Goal: Task Accomplishment & Management: Complete application form

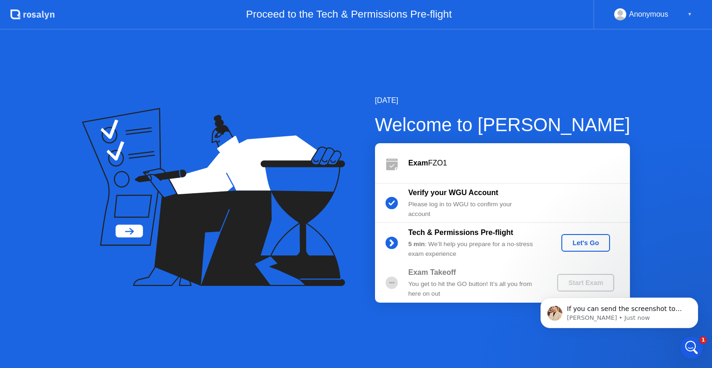
click at [690, 346] on icon "Open Intercom Messenger" at bounding box center [691, 347] width 15 height 15
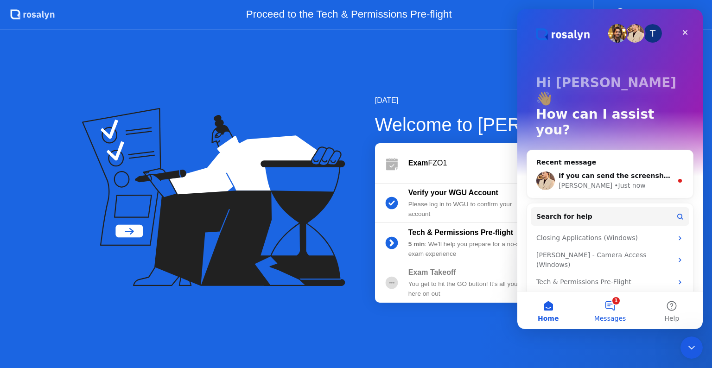
click at [610, 308] on button "1 Messages" at bounding box center [610, 310] width 62 height 37
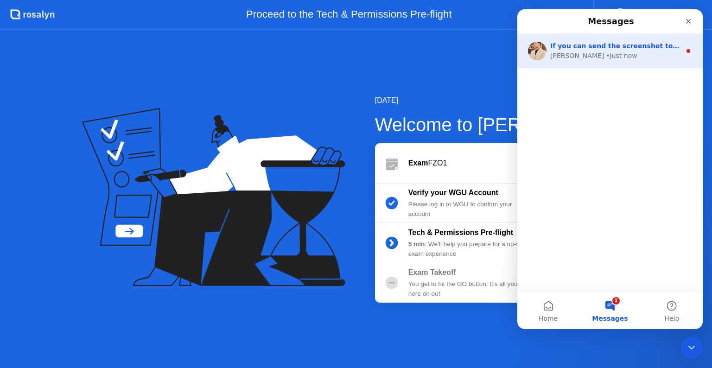
click at [646, 55] on div "[PERSON_NAME] • Just now" at bounding box center [615, 56] width 131 height 10
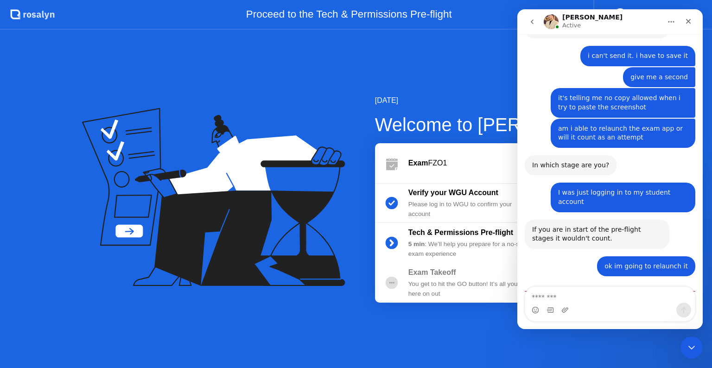
scroll to position [931, 0]
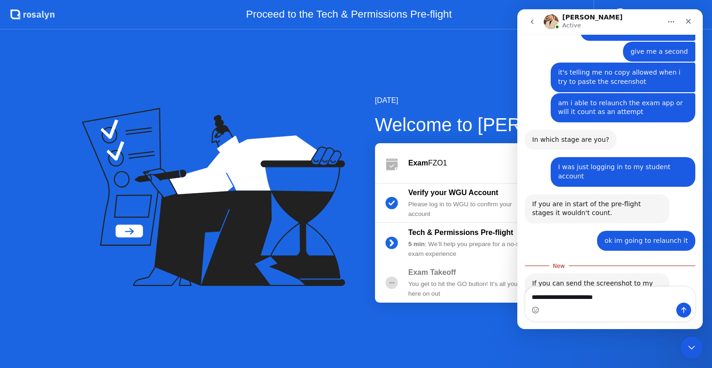
type textarea "**********"
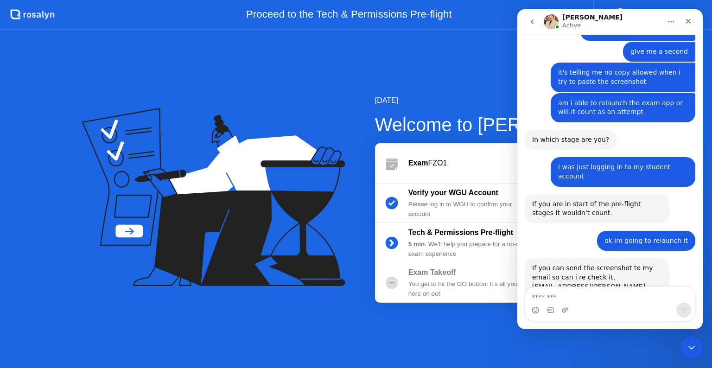
scroll to position [943, 0]
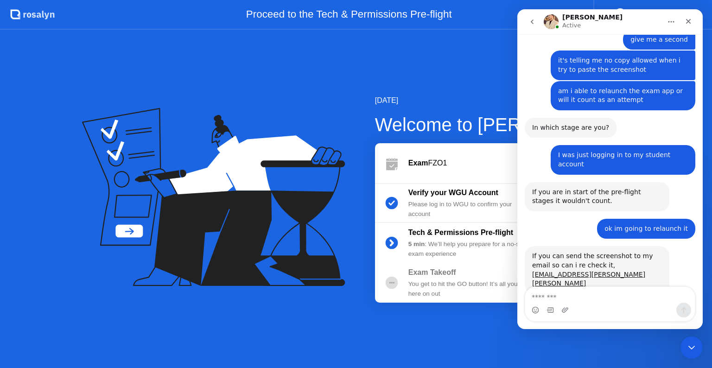
click at [440, 89] on div "[DATE] Welcome to [PERSON_NAME] Exam FZO1 Verify your WGU Account Please log in…" at bounding box center [356, 199] width 712 height 338
click at [694, 340] on div "Close Intercom Messenger" at bounding box center [690, 346] width 22 height 22
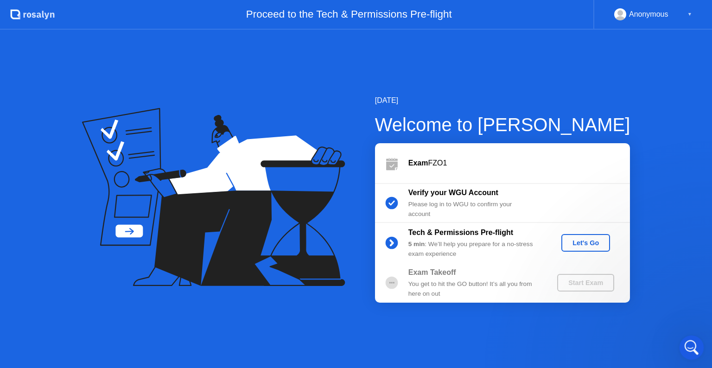
scroll to position [0, 0]
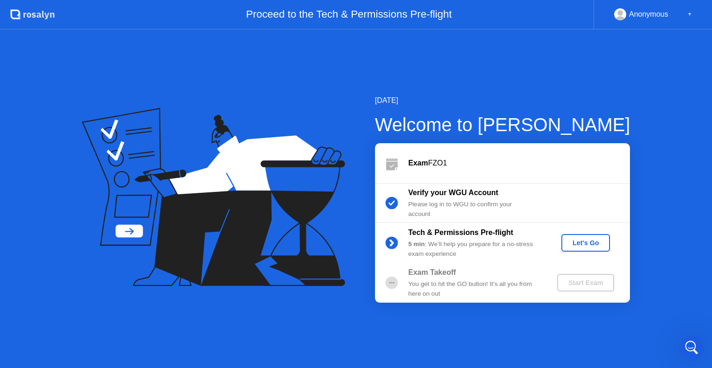
click at [590, 246] on div "Let's Go" at bounding box center [585, 242] width 41 height 7
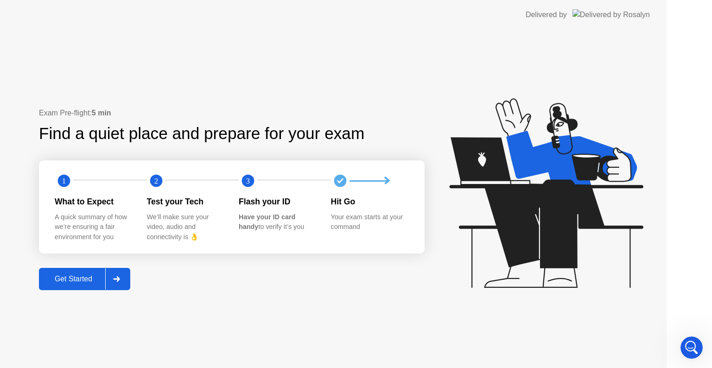
scroll to position [978, 0]
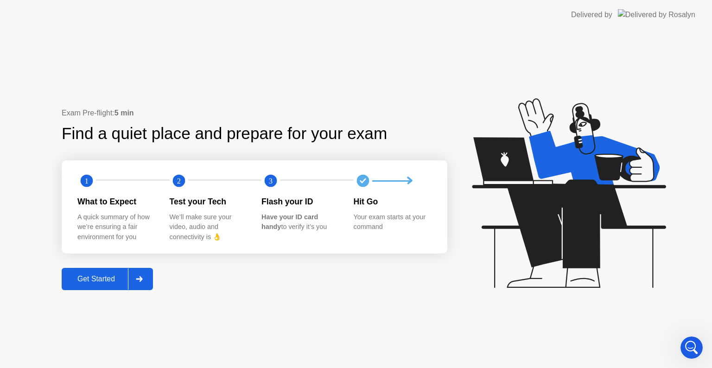
click at [104, 280] on div "Get Started" at bounding box center [95, 279] width 63 height 8
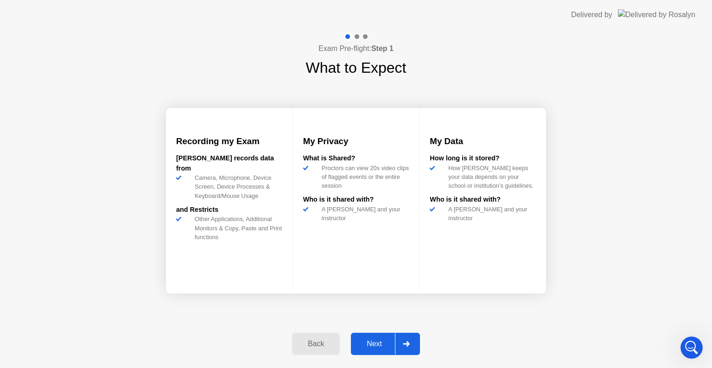
click at [376, 342] on div "Next" at bounding box center [374, 344] width 41 height 8
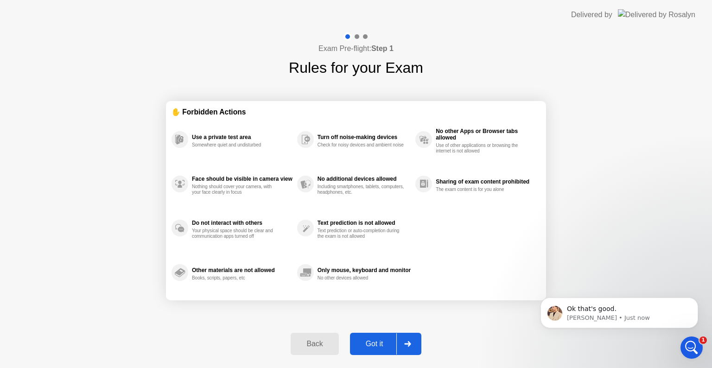
scroll to position [970, 0]
click at [383, 337] on button "Got it" at bounding box center [385, 344] width 71 height 22
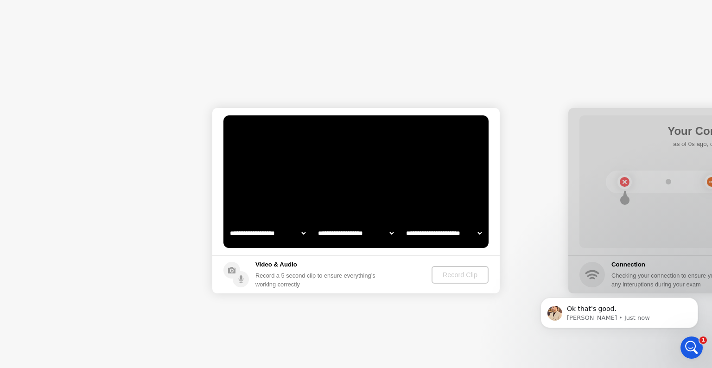
select select "**********"
select select "*******"
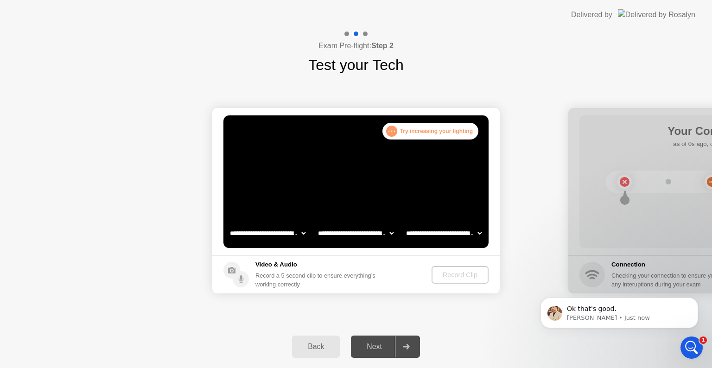
click at [295, 228] on select "**********" at bounding box center [267, 233] width 79 height 19
select select "**********"
click at [228, 224] on select "**********" at bounding box center [267, 233] width 79 height 19
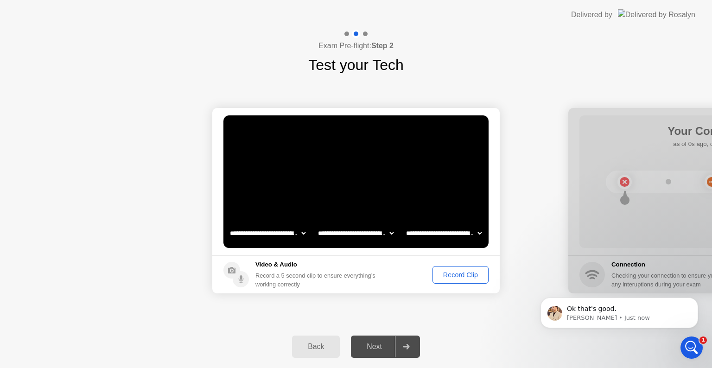
click at [471, 274] on div "Record Clip" at bounding box center [461, 274] width 50 height 7
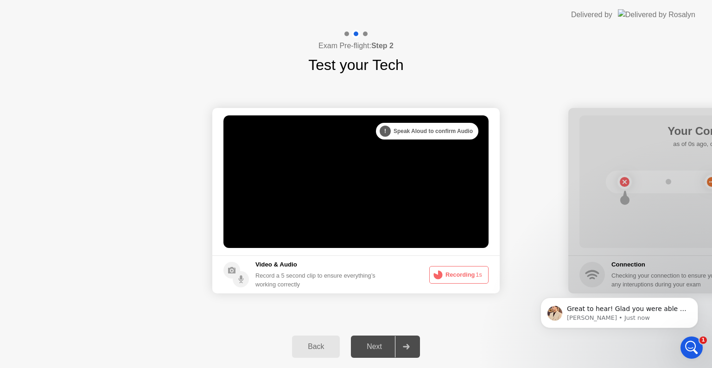
scroll to position [1046, 0]
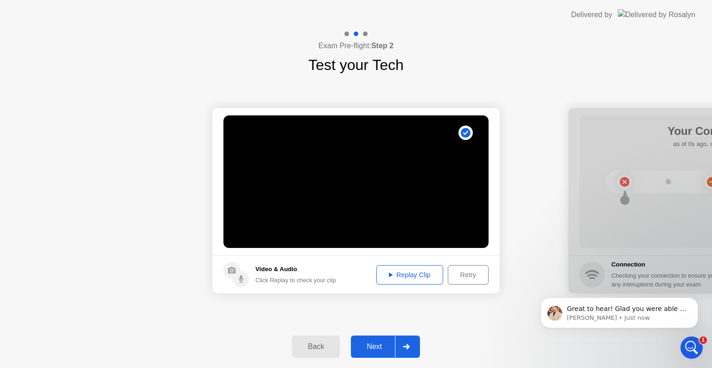
click at [386, 345] on div "Next" at bounding box center [374, 346] width 41 height 8
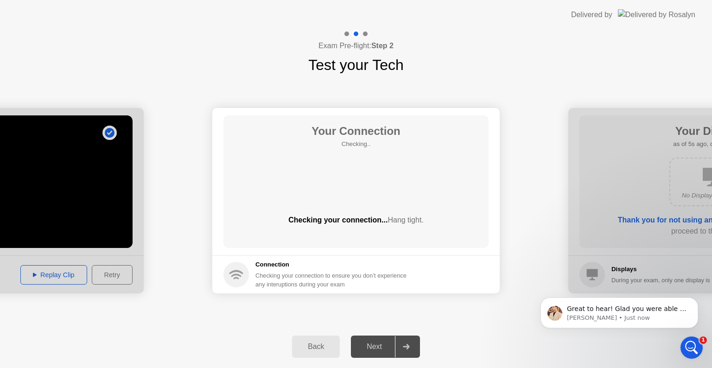
scroll to position [1009, 0]
click at [685, 342] on icon "Open Intercom Messenger" at bounding box center [690, 346] width 15 height 15
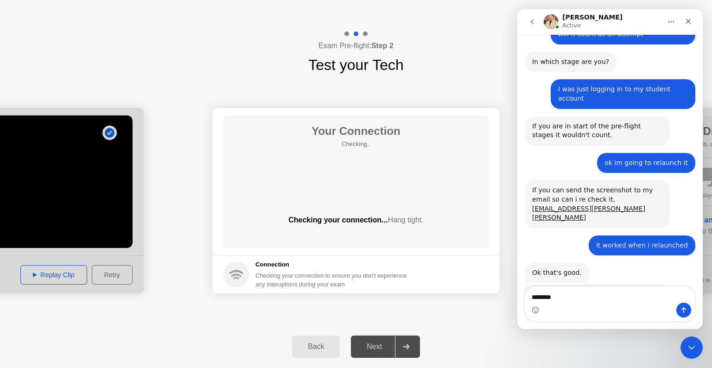
type textarea "*********"
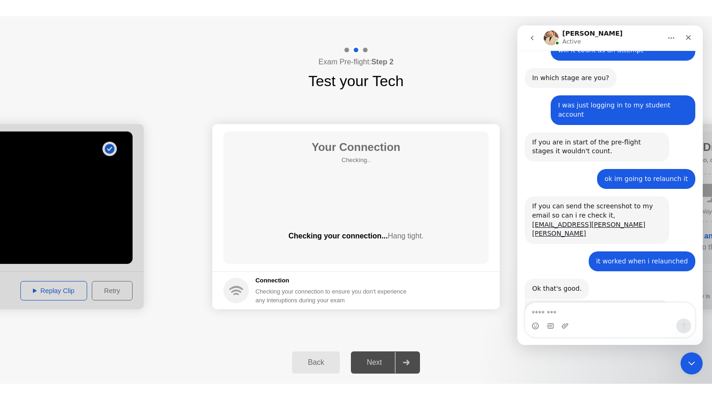
scroll to position [1037, 0]
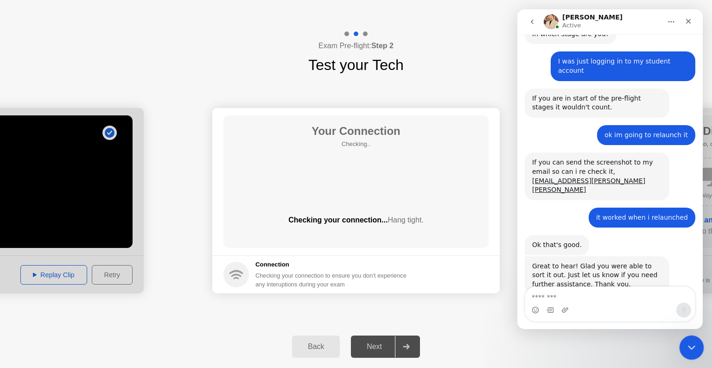
click at [680, 346] on div "Close Intercom Messenger" at bounding box center [690, 346] width 22 height 22
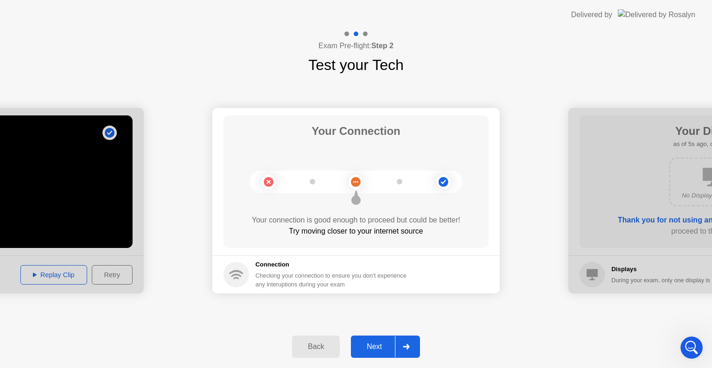
click at [378, 342] on div "Next" at bounding box center [374, 346] width 41 height 8
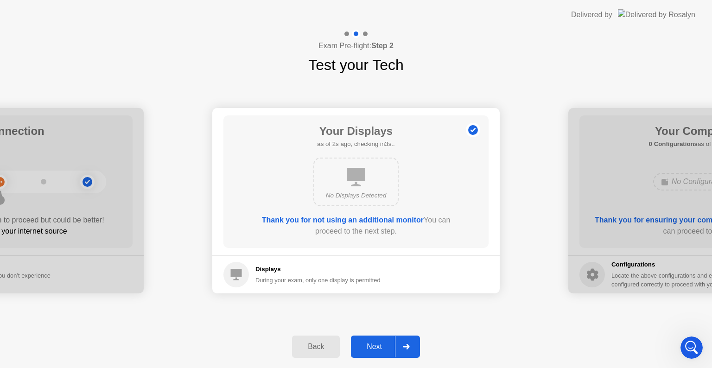
click at [384, 347] on div "Next" at bounding box center [374, 346] width 41 height 8
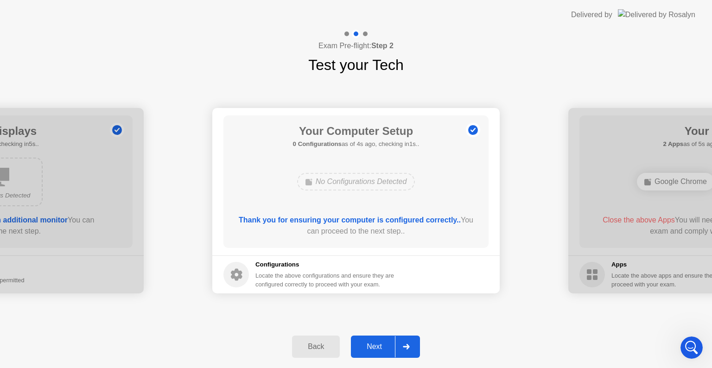
click at [376, 349] on div "Next" at bounding box center [374, 346] width 41 height 8
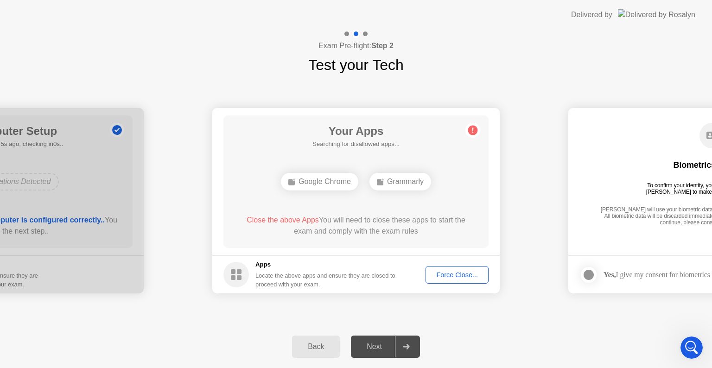
click at [450, 271] on div "Force Close..." at bounding box center [457, 274] width 57 height 7
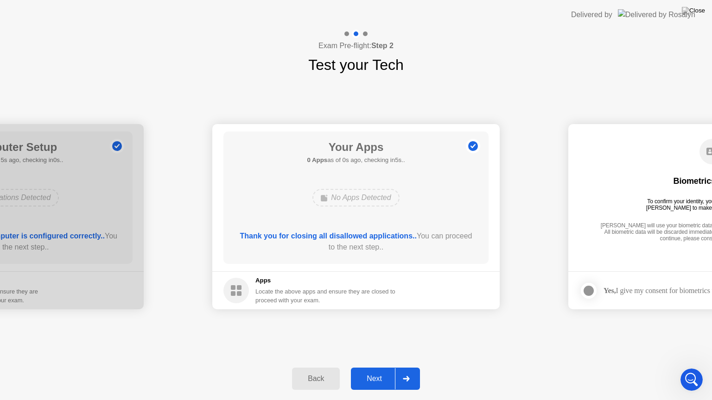
scroll to position [1031, 0]
click at [381, 368] on div "Next" at bounding box center [374, 379] width 41 height 8
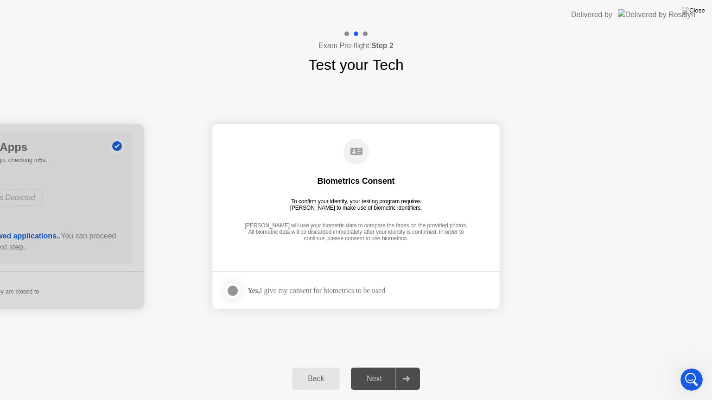
click at [306, 285] on div "Yes, I give my consent for biometrics to be used" at bounding box center [304, 291] width 162 height 19
click at [234, 291] on div at bounding box center [232, 290] width 11 height 11
click at [386, 368] on div "Next" at bounding box center [374, 379] width 41 height 8
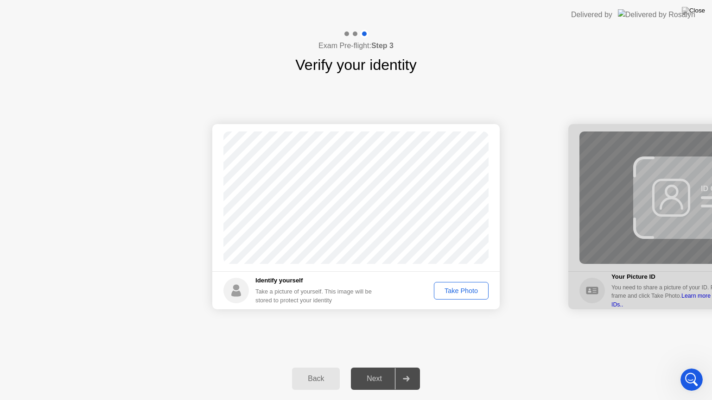
click at [455, 292] on div "Take Photo" at bounding box center [461, 290] width 48 height 7
click at [385, 368] on button "Next" at bounding box center [385, 379] width 69 height 22
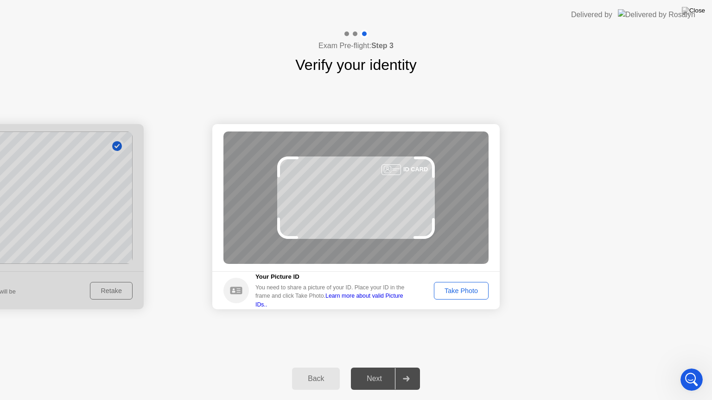
click at [461, 296] on button "Take Photo" at bounding box center [461, 291] width 55 height 18
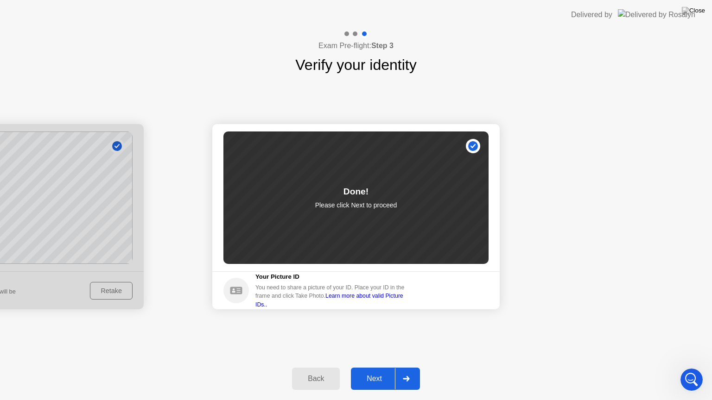
click at [388, 368] on div "Next" at bounding box center [374, 379] width 41 height 8
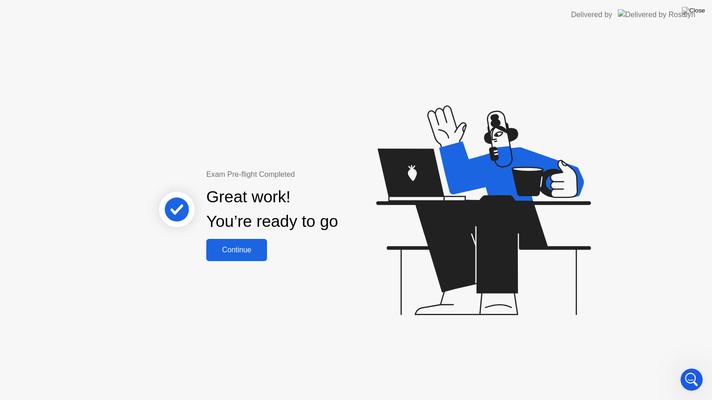
click at [241, 246] on div "Continue" at bounding box center [236, 250] width 55 height 8
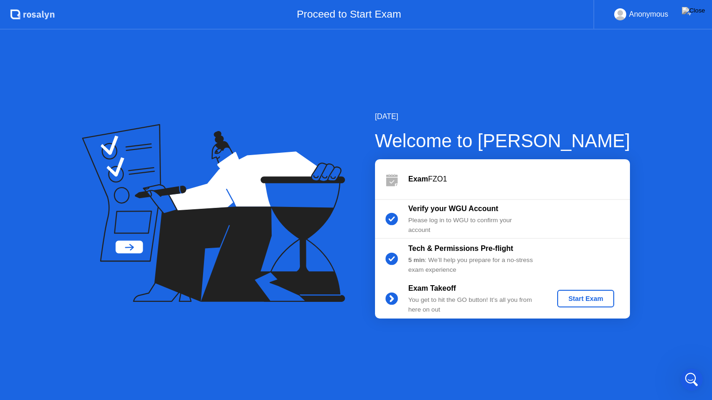
click at [589, 302] on div "Start Exam" at bounding box center [586, 298] width 50 height 7
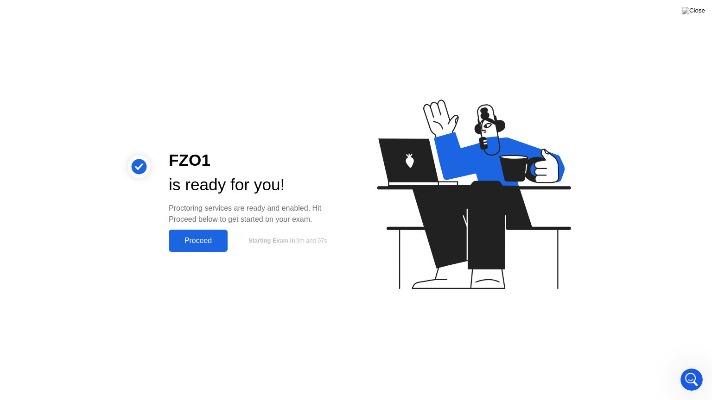
click at [186, 239] on div "Proceed" at bounding box center [197, 241] width 53 height 8
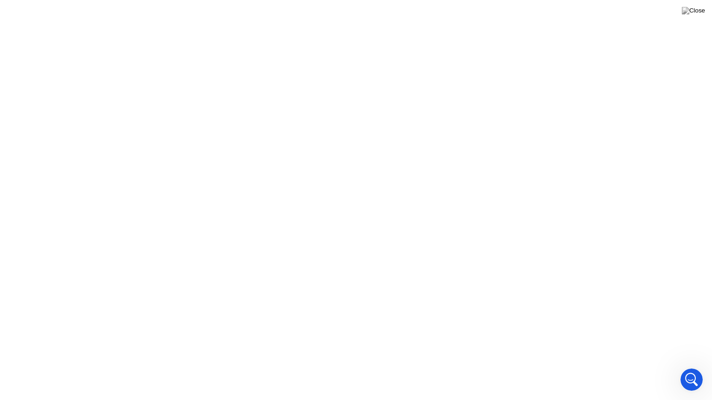
scroll to position [1099, 0]
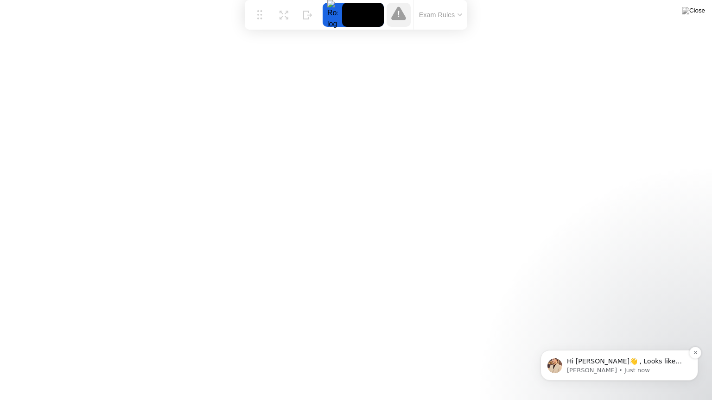
click at [637, 361] on p "Hi [PERSON_NAME]👋 , Looks like you may be set for now, so I’ll close this conve…" at bounding box center [627, 361] width 120 height 9
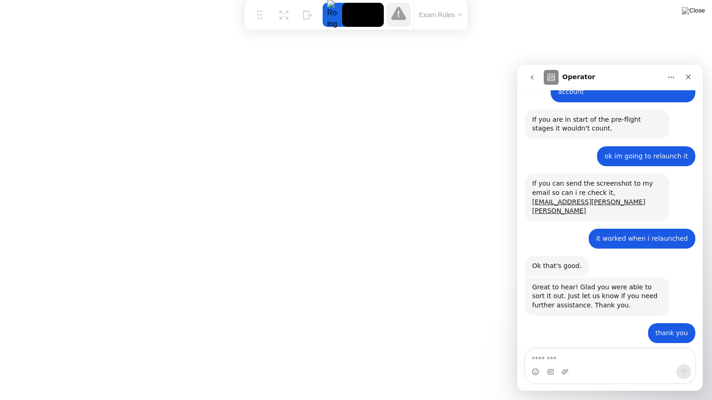
scroll to position [1114, 0]
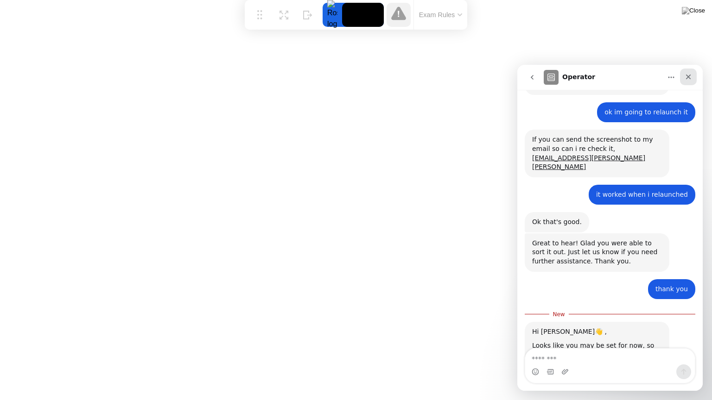
click at [689, 73] on icon "Close" at bounding box center [687, 76] width 7 height 7
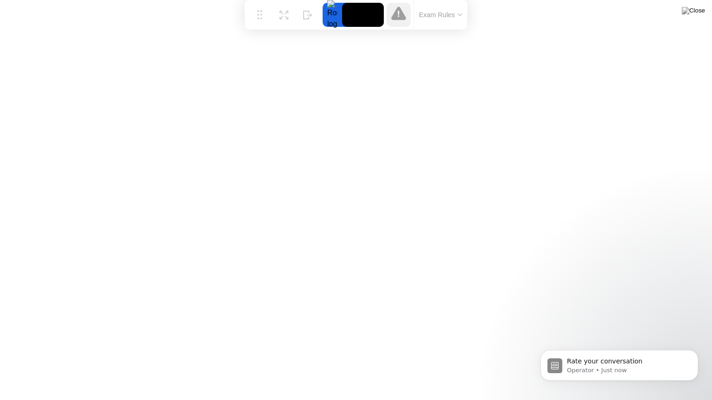
scroll to position [0, 0]
